Goal: Task Accomplishment & Management: Complete application form

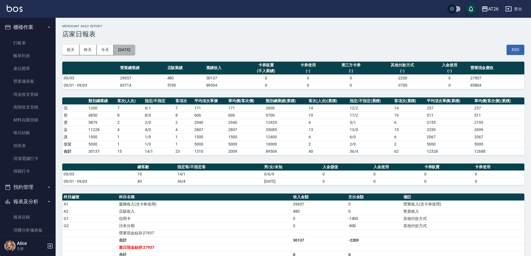
click at [127, 49] on button "[DATE]" at bounding box center [124, 50] width 21 height 10
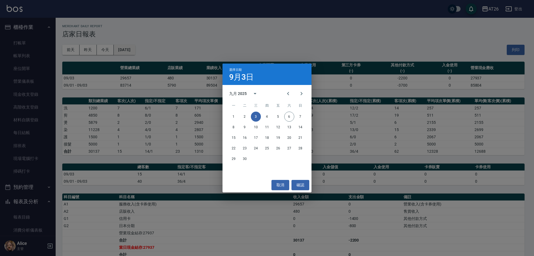
click at [126, 49] on div "選擇日期 9月3日 九月 2025 一 二 三 四 五 六 日 1 2 3 4 5 6 7 8 9 10 11 12 13 14 15 16 17 18 19…" at bounding box center [267, 128] width 534 height 256
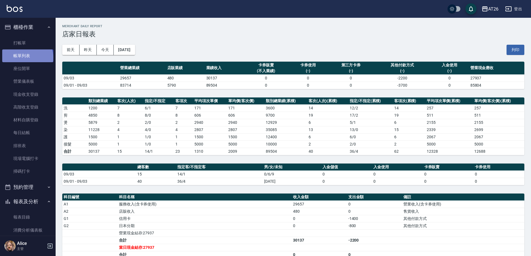
click at [27, 58] on link "帳單列表" at bounding box center [27, 55] width 51 height 13
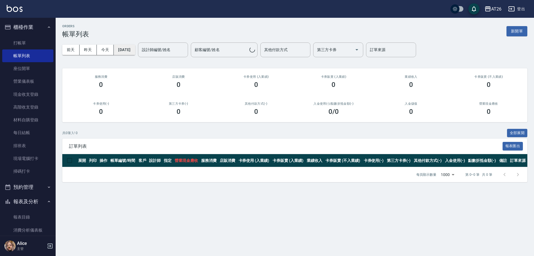
click at [135, 50] on button "2025/09/06" at bounding box center [124, 50] width 21 height 10
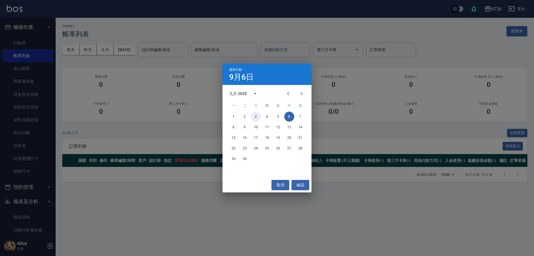
click at [255, 115] on button "3" at bounding box center [256, 117] width 10 height 10
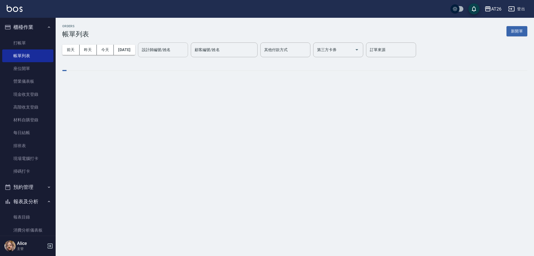
click at [182, 49] on input "設計師編號/姓名" at bounding box center [162, 50] width 45 height 10
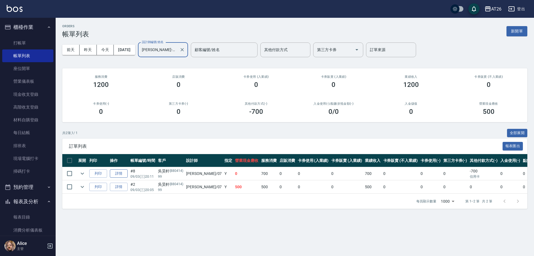
type input "[PERSON_NAME]-07"
click at [123, 48] on button "2025/09/03" at bounding box center [124, 50] width 21 height 10
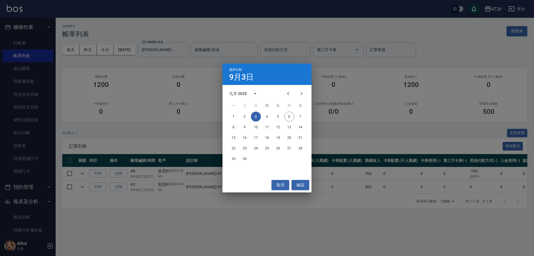
drag, startPoint x: 213, startPoint y: 34, endPoint x: 207, endPoint y: 36, distance: 6.4
click at [210, 35] on div "選擇日期 9月3日 九月 2025 一 二 三 四 五 六 日 1 2 3 4 5 6 7 8 9 10 11 12 13 14 15 16 17 18 19…" at bounding box center [267, 128] width 534 height 256
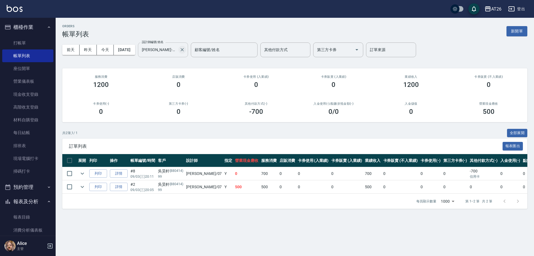
click at [185, 49] on icon "Clear" at bounding box center [182, 50] width 6 height 6
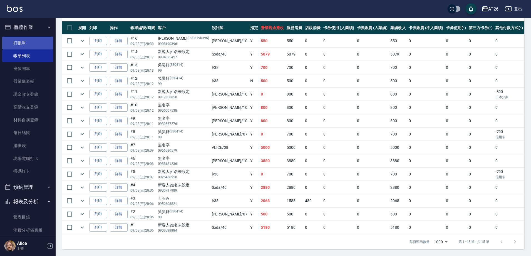
click at [28, 46] on link "打帳單" at bounding box center [27, 43] width 51 height 13
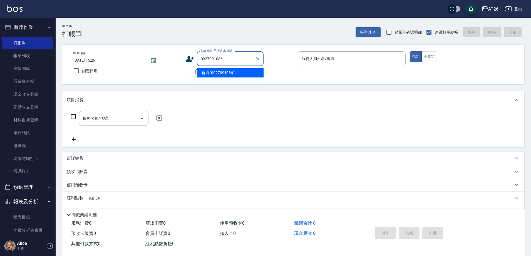
type input "0927091086"
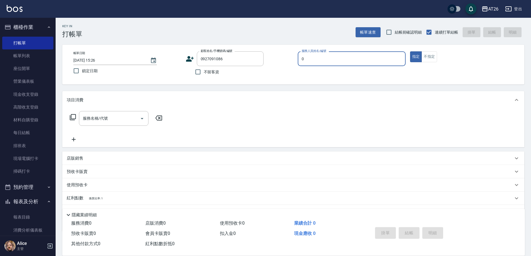
type input "05"
type input "新客人 姓名未設定/0927091086/null"
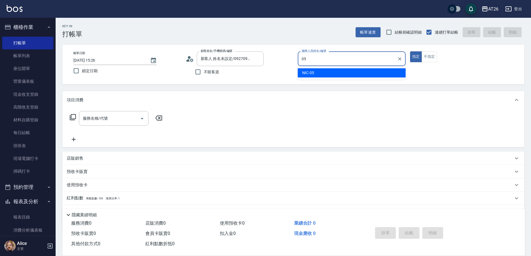
type input "NIC-05"
type button "true"
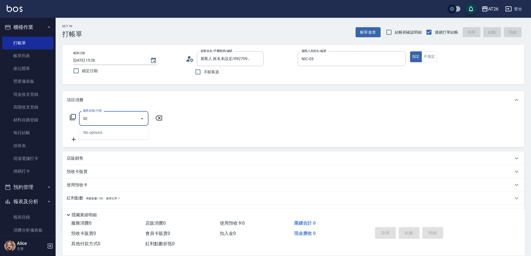
type input "301"
type input "120"
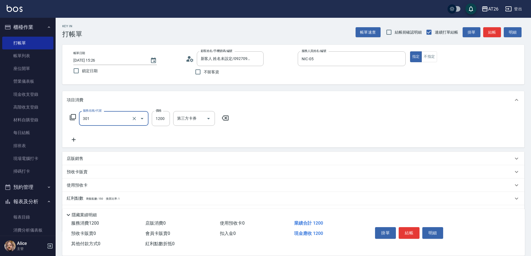
type input "燙髮(301)"
type input "2"
type input "0"
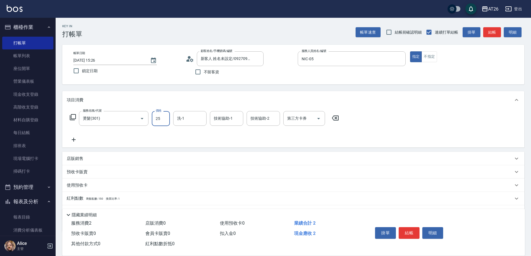
type input "250"
type input "20"
type input "2500"
type input "250"
type input "2500"
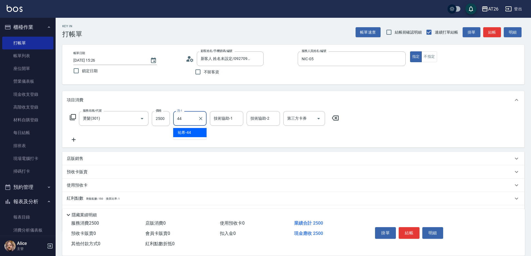
type input "祐希-44"
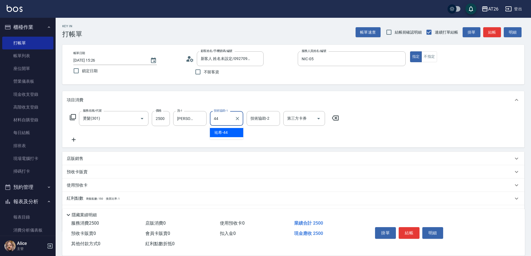
type input "祐希-44"
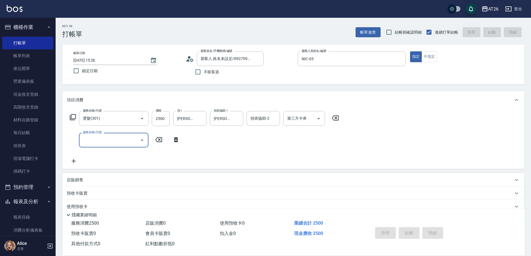
type input "0"
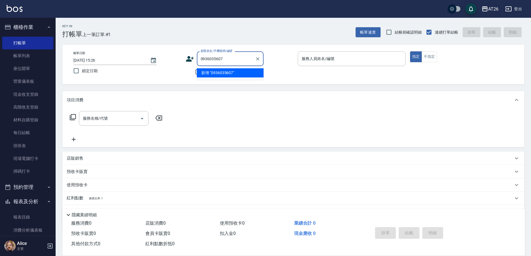
type input "0936035607"
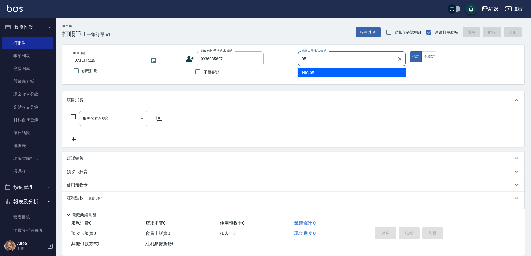
type input "NIC-05"
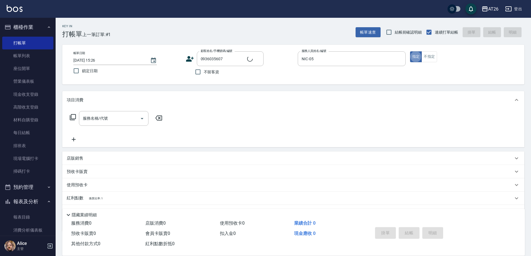
type input "新客人 姓名未設定/0936035607/null"
type input "401"
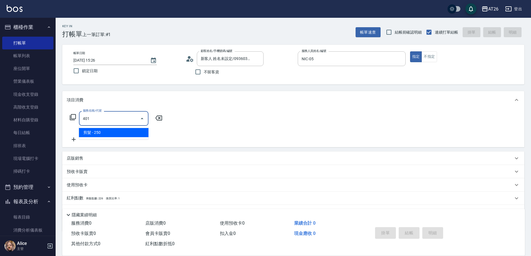
type input "20"
type input "剪髮(401)"
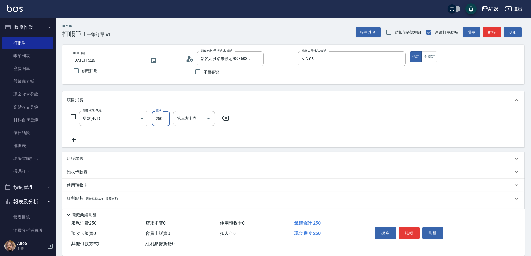
type input "7"
type input "0"
type input "700"
type input "70"
type input "700"
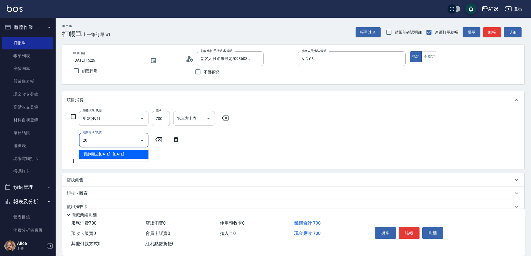
type input "201"
type input "90"
type input "洗髮(201)"
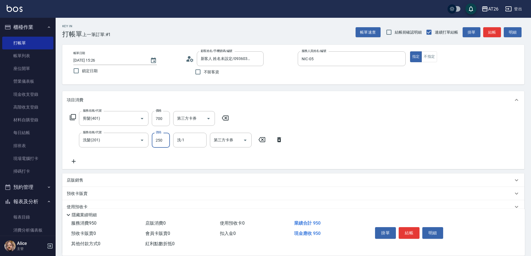
type input "0"
type input "70"
type input "0"
type input "祐希-44"
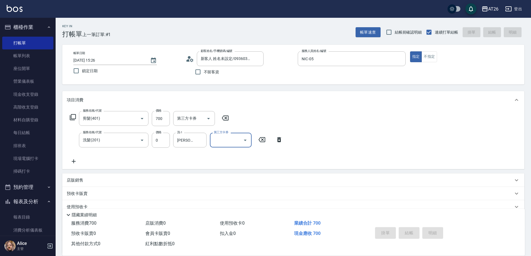
type input "2025/09/06 15:27"
type input "0"
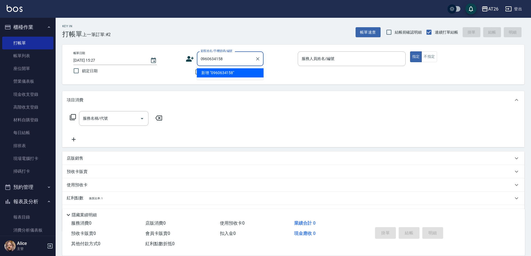
type input "0960634158"
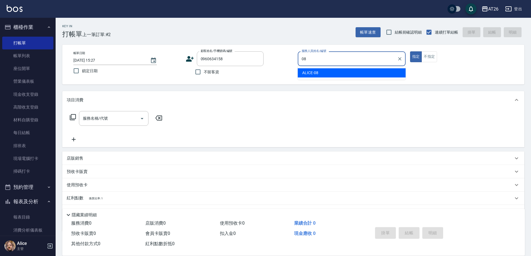
type input "ALICE-08"
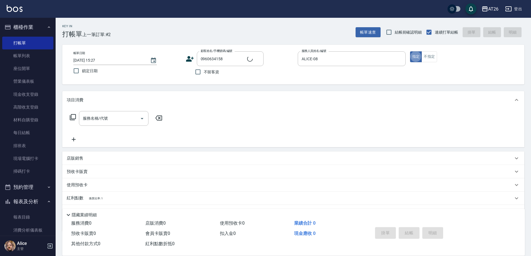
type input "新客人 姓名未設定/0960634158/null"
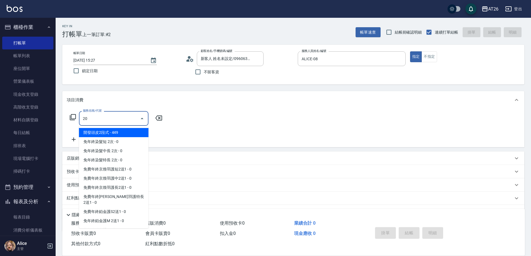
type input "201"
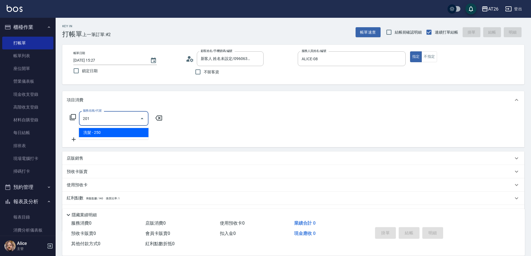
type input "20"
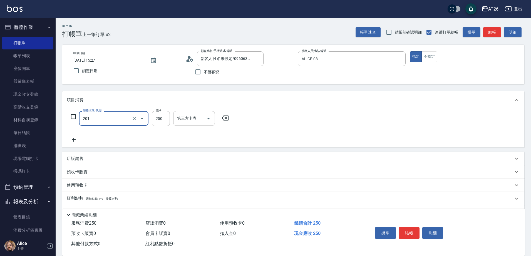
type input "洗髮(201)"
type input "4"
type input "0"
type input "400"
type input "40"
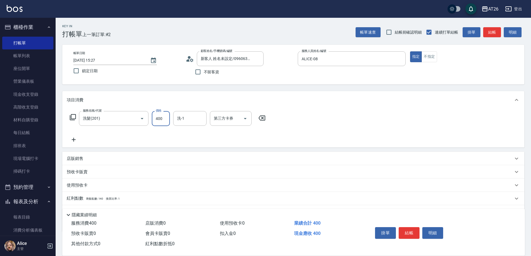
type input "400"
type input "NANA-23"
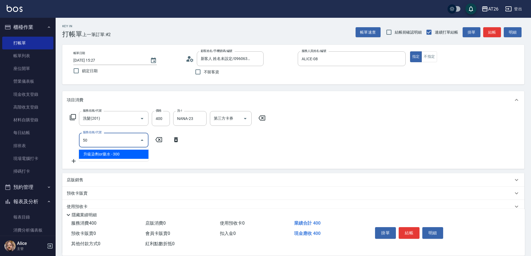
type input "5"
type input "503"
type input "130"
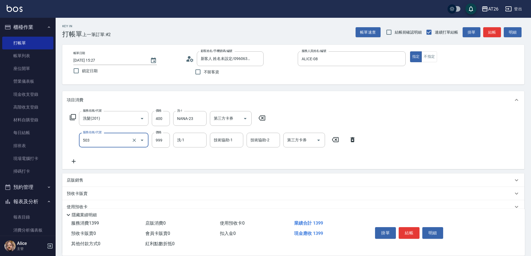
type input "局部染(503)"
type input "1"
type input "40"
type input "100"
type input "50"
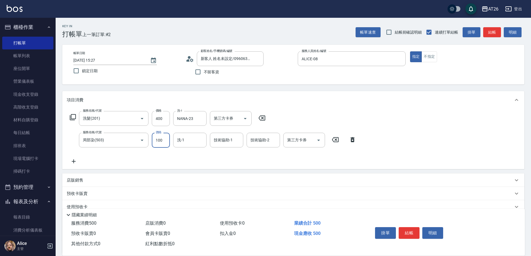
type input "1000"
type input "140"
type input "1000"
type input "2"
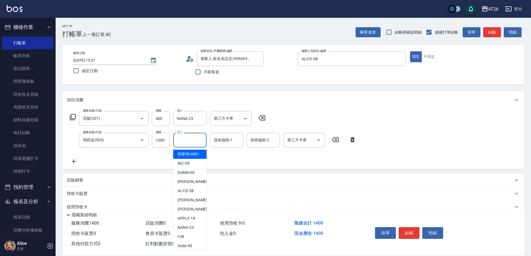
type input "馬聖翔-0001"
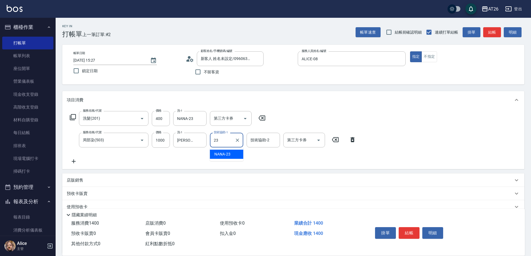
type input "NANA-23"
click at [202, 139] on icon "Clear" at bounding box center [201, 141] width 6 height 6
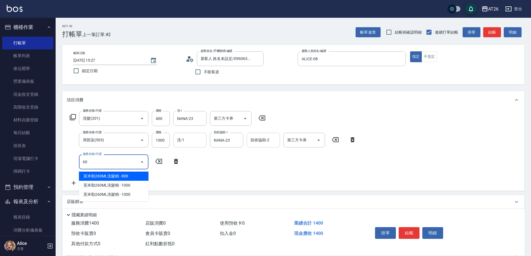
type input "601"
type input "170"
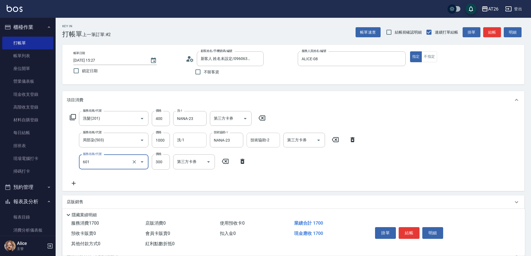
type input "自護髮(601)"
type input "3"
type input "140"
type input "30"
type input "170"
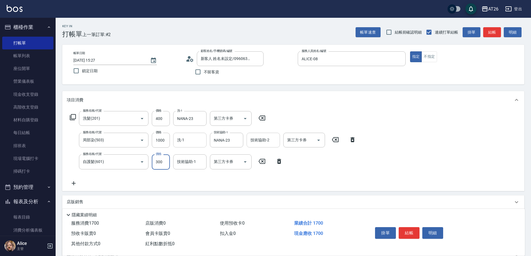
type input "3000"
type input "440"
type input "3000"
type input "NANA-23"
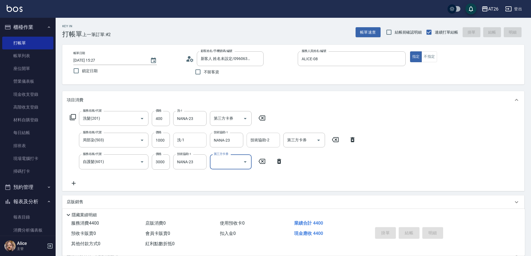
type input "2025/09/06 15:28"
type input "0"
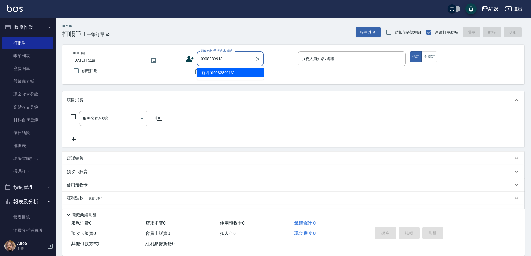
type input "0908289913"
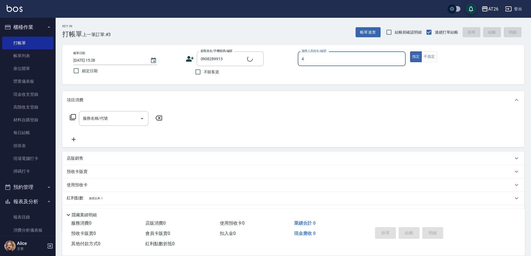
type input "40"
type input "新客人 姓名未設定/0908289913/null"
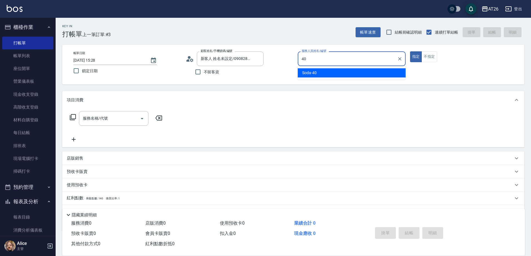
type input "Soda-40"
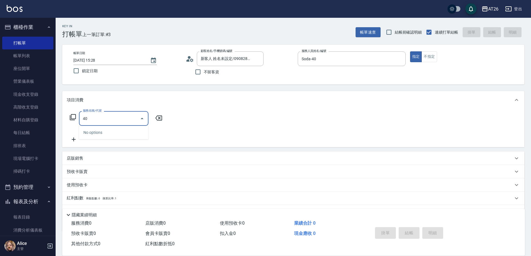
type input "4"
type input "501"
type input "120"
type input "染髮(501)"
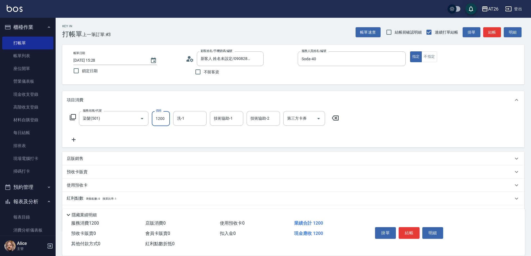
type input "6"
type input "0"
type input "600"
type input "60"
type input "600"
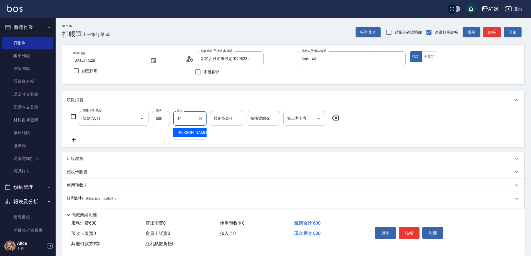
type input "tony-46"
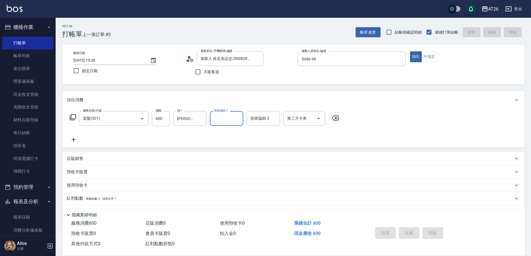
type input "2025/09/06 16:45"
type input "0"
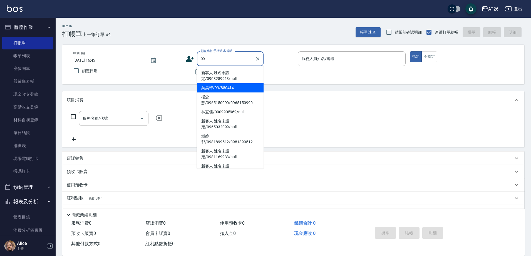
type input "吳昊軒/99/880414"
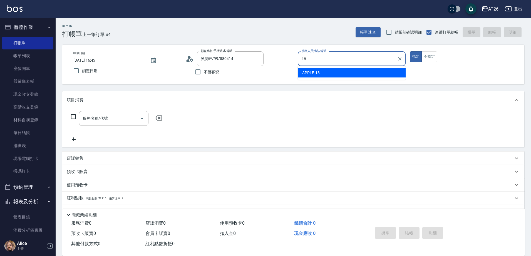
type input "APPLE-18"
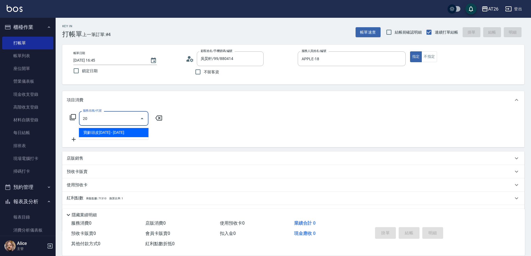
type input "201"
type input "20"
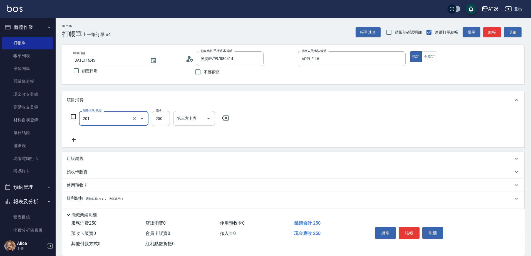
type input "洗髮(201)"
type input "5"
type input "0"
type input "500"
type input "50"
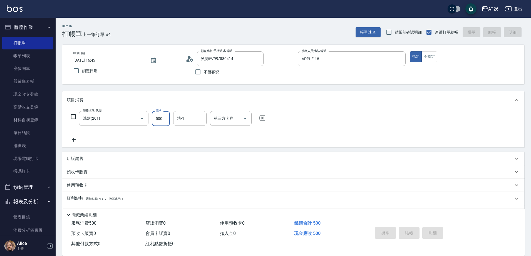
type input "0"
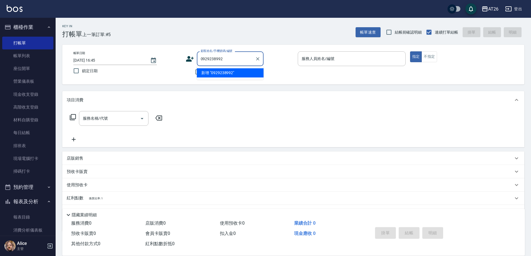
type input "0929238992"
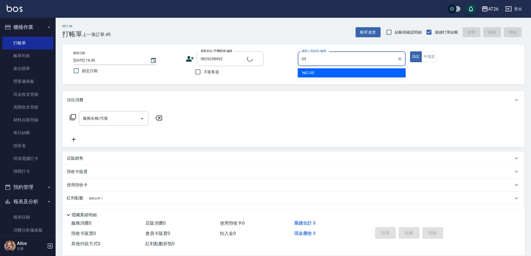
type input "NIC-05"
type input "無名字/0929238992/null"
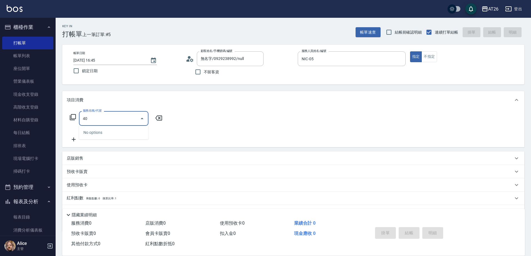
type input "401"
type input "20"
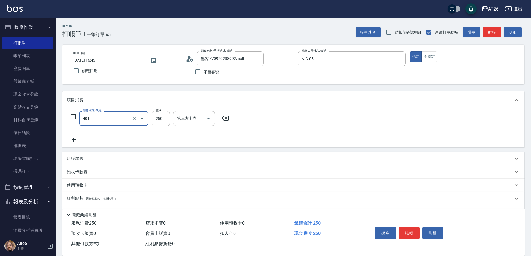
type input "剪髮(401)"
type input "7"
type input "0"
type input "700"
type input "70"
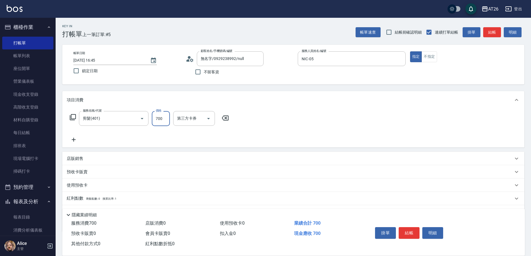
type input "700"
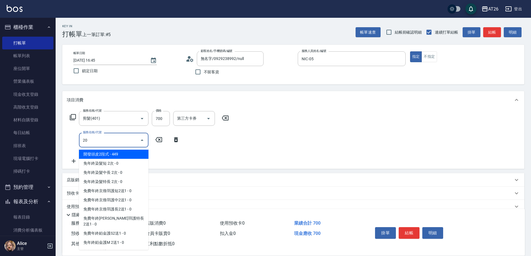
type input "201"
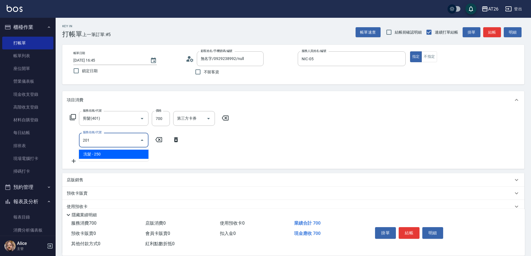
type input "90"
type input "洗髮(201)"
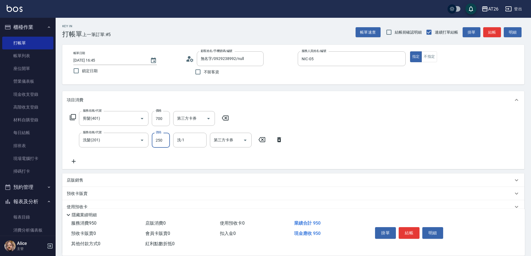
type input "0"
type input "70"
type input "0"
type input "祐希-44"
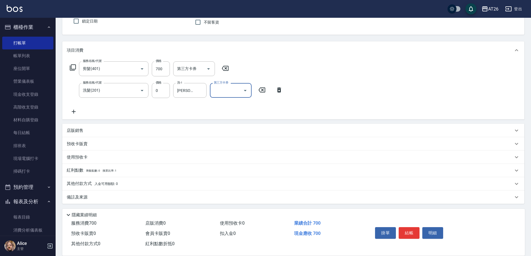
scroll to position [51, 0]
click at [84, 184] on p "其他付款方式 入金可用餘額: 0" at bounding box center [92, 183] width 51 height 6
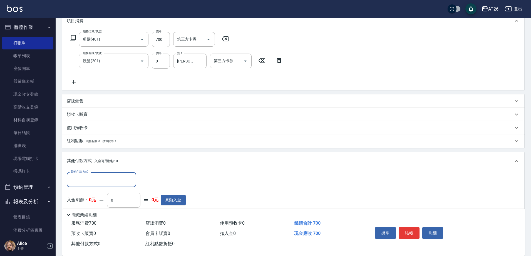
scroll to position [117, 0]
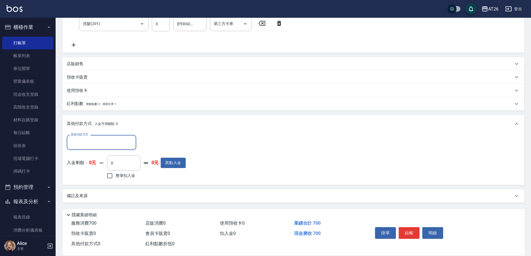
click at [91, 143] on input "其他付款方式" at bounding box center [101, 143] width 65 height 10
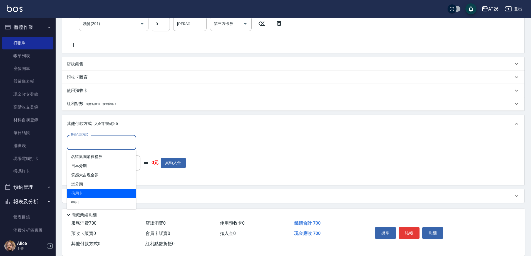
click at [89, 194] on span "信用卡" at bounding box center [102, 193] width 70 height 9
type input "信用卡"
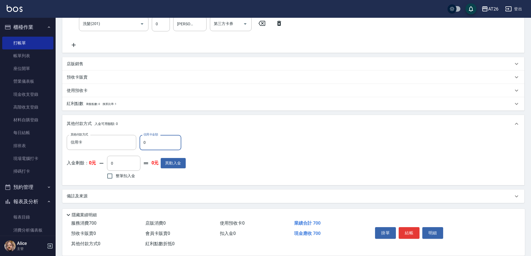
click at [148, 142] on input "0" at bounding box center [161, 142] width 42 height 15
type input "7"
type input "60"
type input "700"
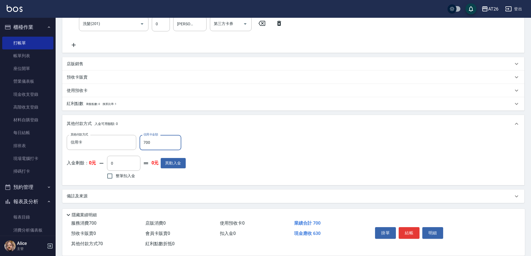
type input "0"
type input "700"
click at [211, 112] on div "項目消費 服務名稱/代號 剪髮(401) 服務名稱/代號 價格 700 價格 第三方卡券 第三方卡券 服務名稱/代號 洗髮(201) 服務名稱/代號 價格 0…" at bounding box center [293, 89] width 462 height 229
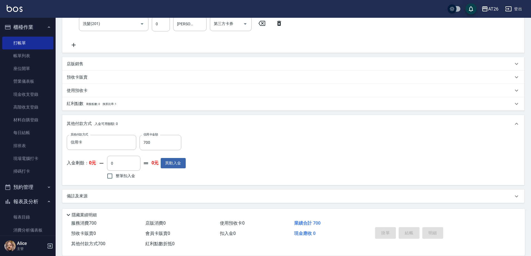
type input "2025/09/06 16:46"
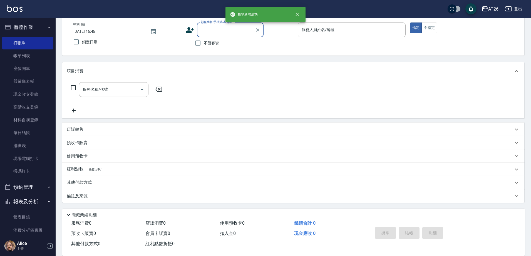
scroll to position [0, 0]
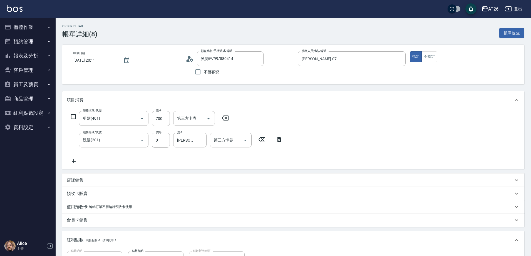
type input "吳昊軒/99/880414"
type input "0"
type input "洗髮(201)"
type input "剪髮(401)"
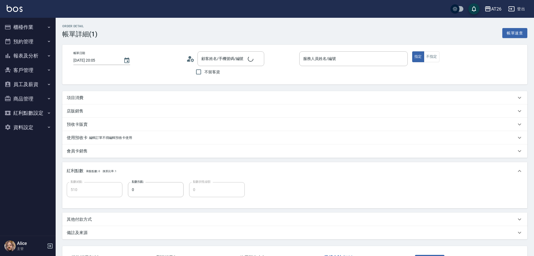
type input "Soda-40"
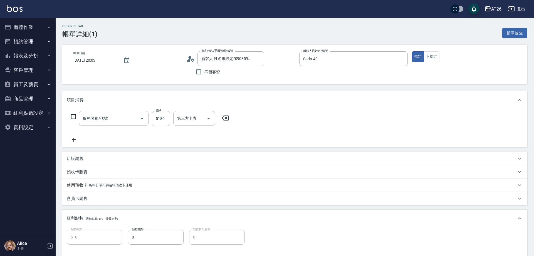
type input "新客人 姓名未設定/0903598884/null"
type input "染髮(501)"
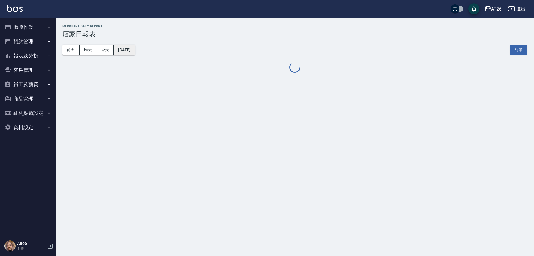
click at [135, 46] on button "[DATE]" at bounding box center [124, 50] width 21 height 10
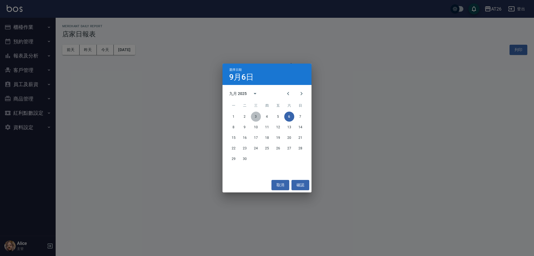
click at [254, 115] on button "3" at bounding box center [256, 117] width 10 height 10
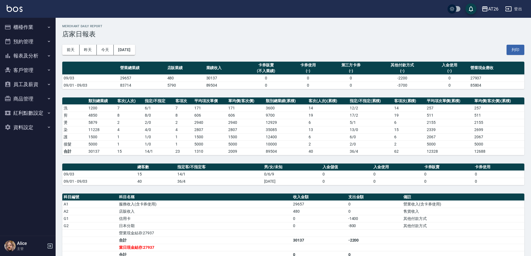
scroll to position [70, 0]
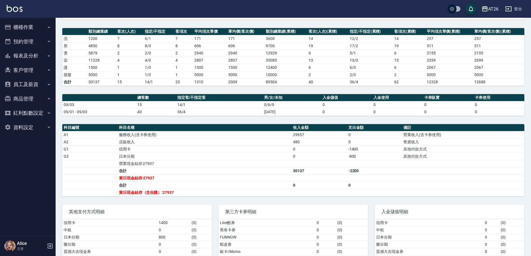
click at [31, 56] on button "報表及分析" at bounding box center [27, 56] width 51 height 14
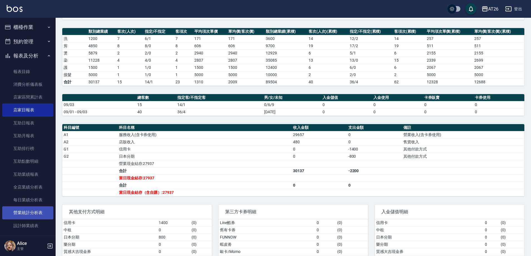
scroll to position [35, 0]
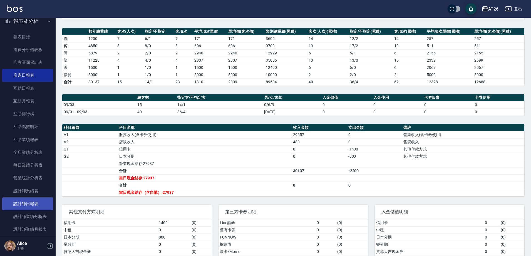
click at [33, 202] on link "設計師日報表" at bounding box center [27, 204] width 51 height 13
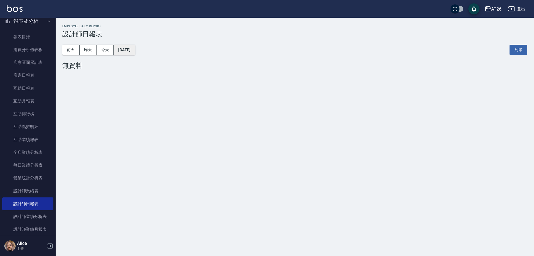
click at [129, 51] on button "[DATE]" at bounding box center [124, 50] width 21 height 10
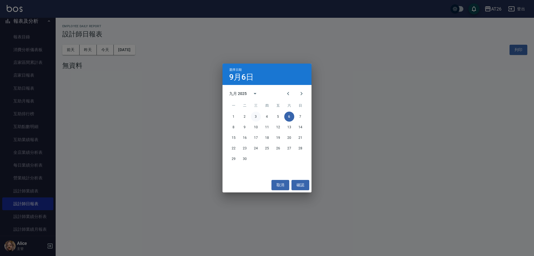
click at [259, 114] on button "3" at bounding box center [256, 117] width 10 height 10
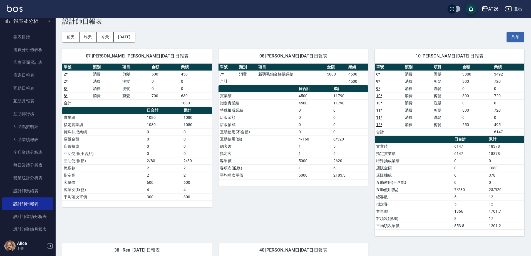
scroll to position [35, 0]
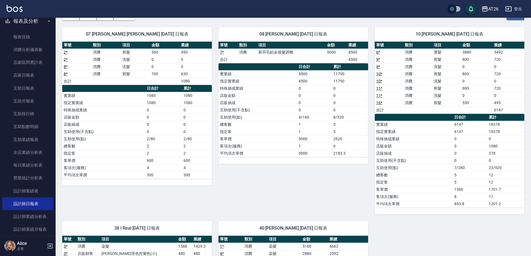
click at [477, 109] on td "a dense table" at bounding box center [477, 110] width 32 height 7
click at [475, 102] on td "550" at bounding box center [477, 102] width 32 height 7
click at [464, 102] on td "550" at bounding box center [477, 102] width 32 height 7
drag, startPoint x: 463, startPoint y: 104, endPoint x: 471, endPoint y: 103, distance: 7.5
click at [471, 103] on td "550" at bounding box center [477, 102] width 32 height 7
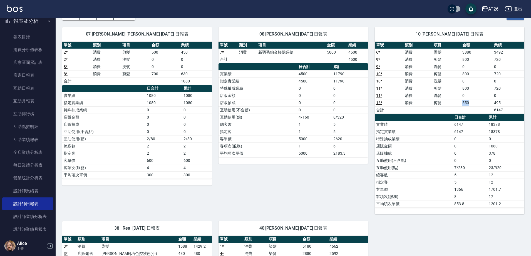
click at [472, 103] on td "550" at bounding box center [477, 102] width 32 height 7
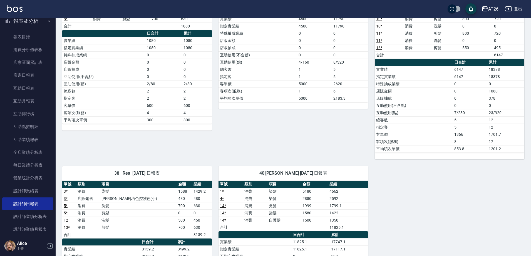
scroll to position [0, 0]
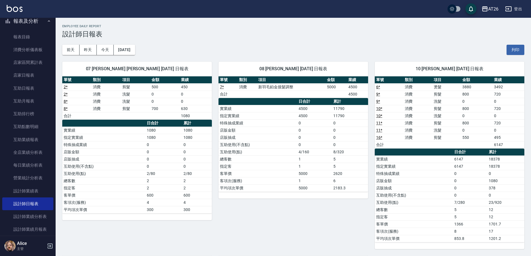
click at [268, 41] on div "[DATE] [DATE] [DATE] [DATE] 列印" at bounding box center [293, 50] width 462 height 24
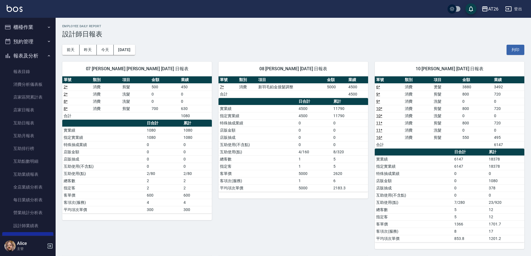
scroll to position [35, 0]
